Goal: Complete application form

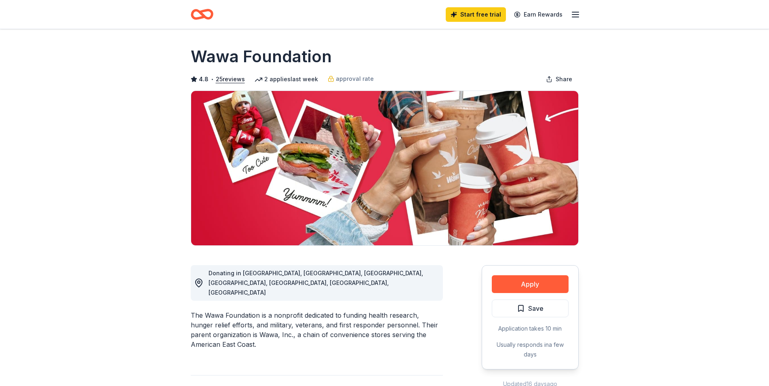
click at [538, 291] on button "Apply" at bounding box center [530, 284] width 77 height 18
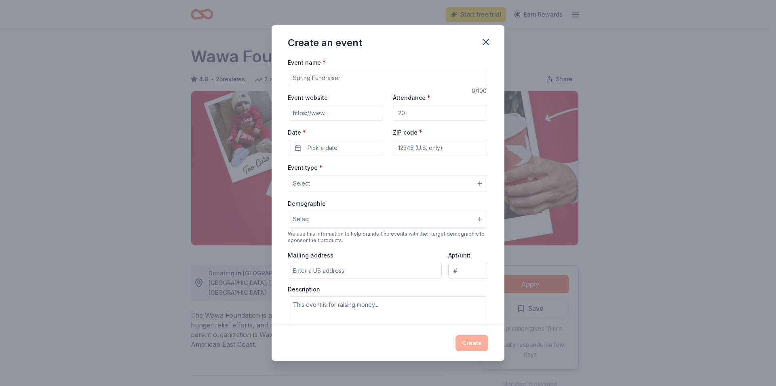
click at [337, 78] on input "Event name *" at bounding box center [388, 78] width 200 height 16
click at [345, 79] on input "Event name *" at bounding box center [388, 78] width 200 height 16
click at [341, 78] on input "Event name *" at bounding box center [388, 78] width 200 height 16
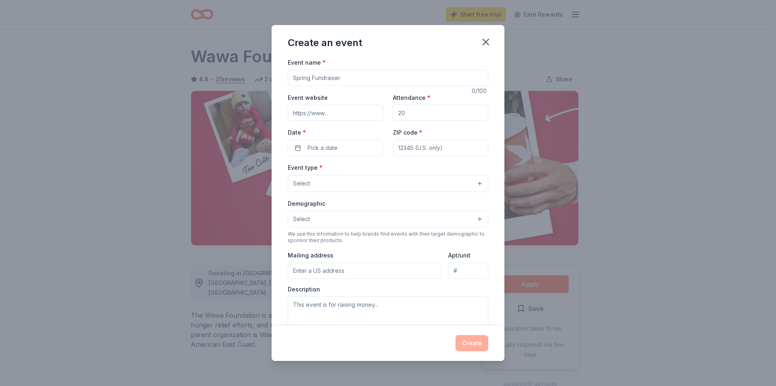
click at [335, 112] on input "Event website" at bounding box center [335, 113] width 95 height 16
type input "[DOMAIN_NAME]"
click at [296, 146] on button "Pick a date" at bounding box center [335, 148] width 95 height 16
click at [377, 166] on button "Go to next month" at bounding box center [377, 168] width 11 height 11
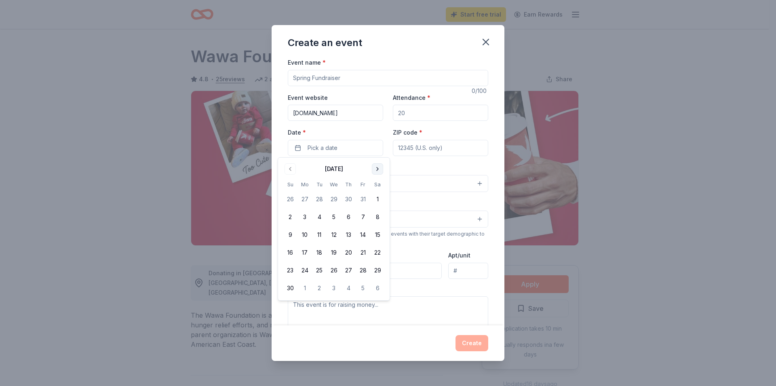
click at [377, 166] on button "Go to next month" at bounding box center [377, 168] width 11 height 11
click at [379, 201] on button "6" at bounding box center [377, 199] width 15 height 15
click at [446, 143] on input "ZIP code *" at bounding box center [440, 148] width 95 height 16
type input "23222"
click at [450, 181] on button "Select" at bounding box center [388, 183] width 200 height 17
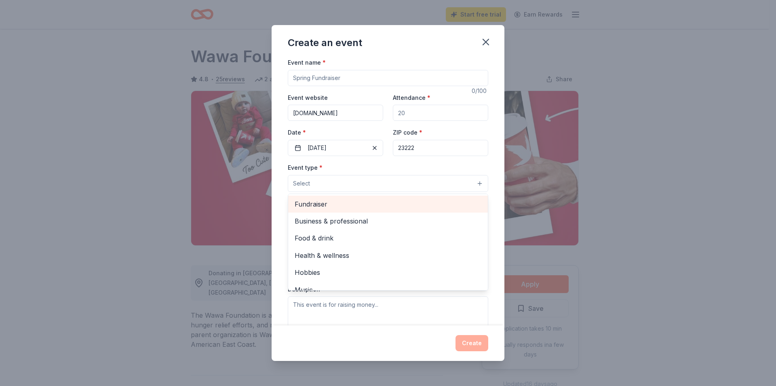
click at [306, 202] on span "Fundraiser" at bounding box center [388, 204] width 187 height 11
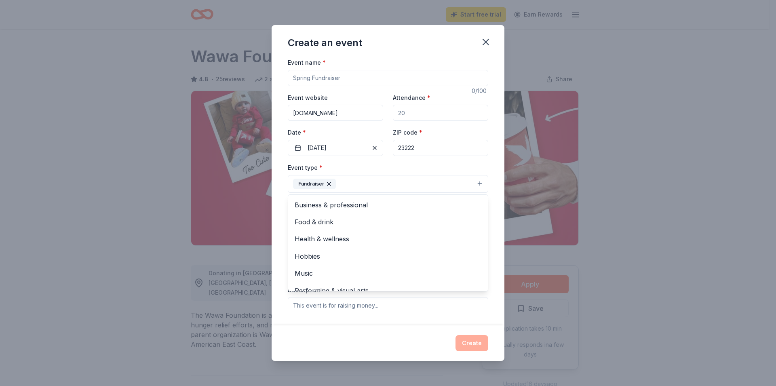
click at [488, 159] on div "Event name * 0 /100 Event website [DOMAIN_NAME] Attendance * Date * [DATE] ZIP …" at bounding box center [387, 191] width 233 height 268
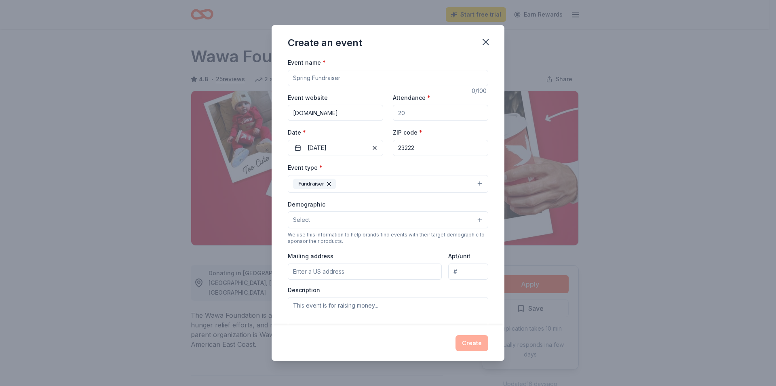
click at [473, 223] on button "Select" at bounding box center [388, 219] width 200 height 17
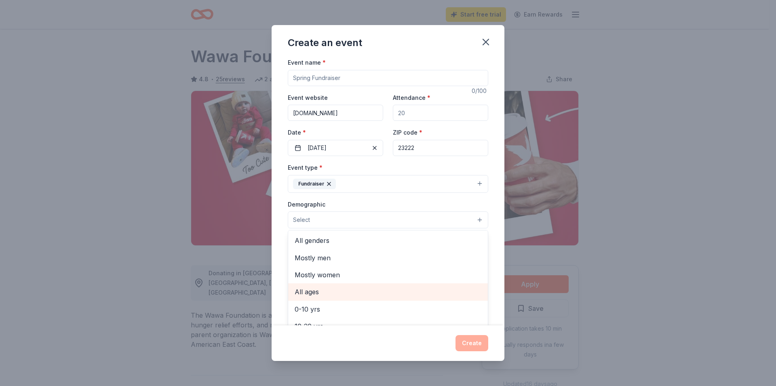
click at [315, 297] on div "All ages" at bounding box center [388, 291] width 200 height 17
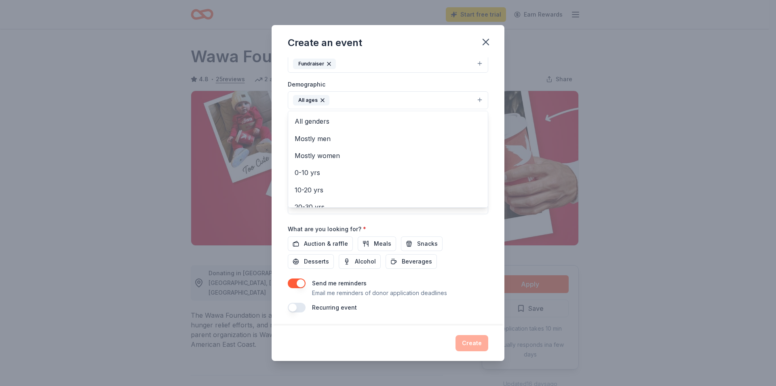
scroll to position [122, 0]
click at [327, 249] on div "Event name * 0 /100 Event website [DOMAIN_NAME] Attendance * Date * [DATE] ZIP …" at bounding box center [388, 124] width 200 height 375
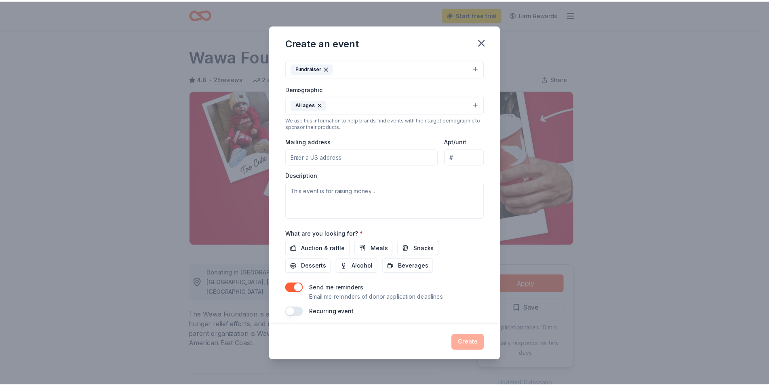
scroll to position [126, 0]
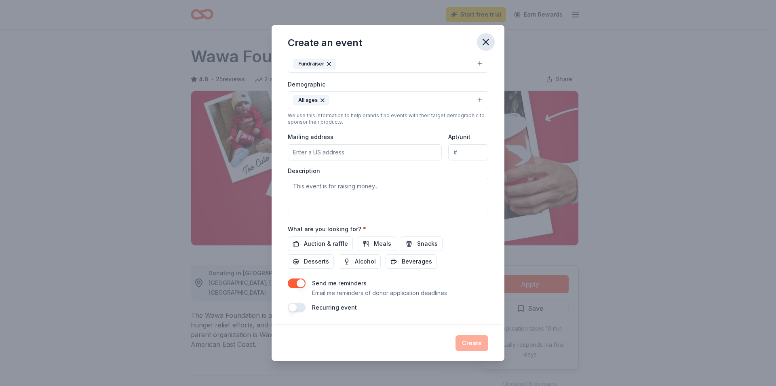
click at [487, 38] on icon "button" at bounding box center [485, 41] width 11 height 11
